Goal: Find specific page/section: Find specific page/section

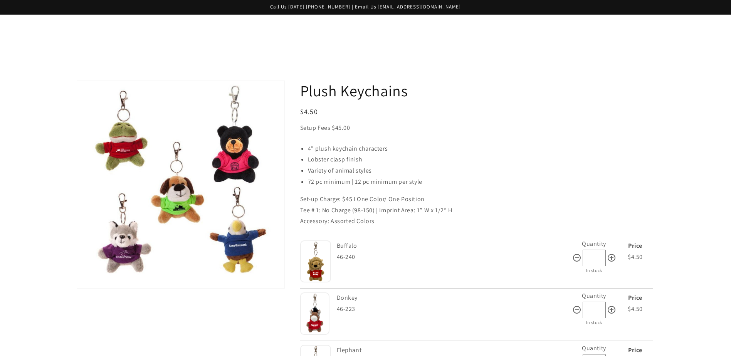
scroll to position [655, 0]
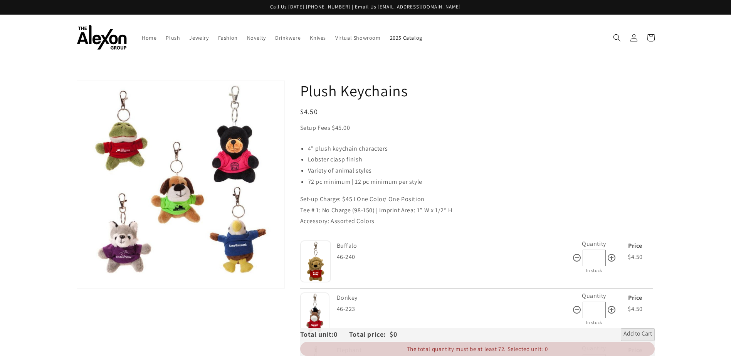
click at [399, 37] on span "2025 Catalog" at bounding box center [406, 37] width 32 height 7
